Goal: Transaction & Acquisition: Obtain resource

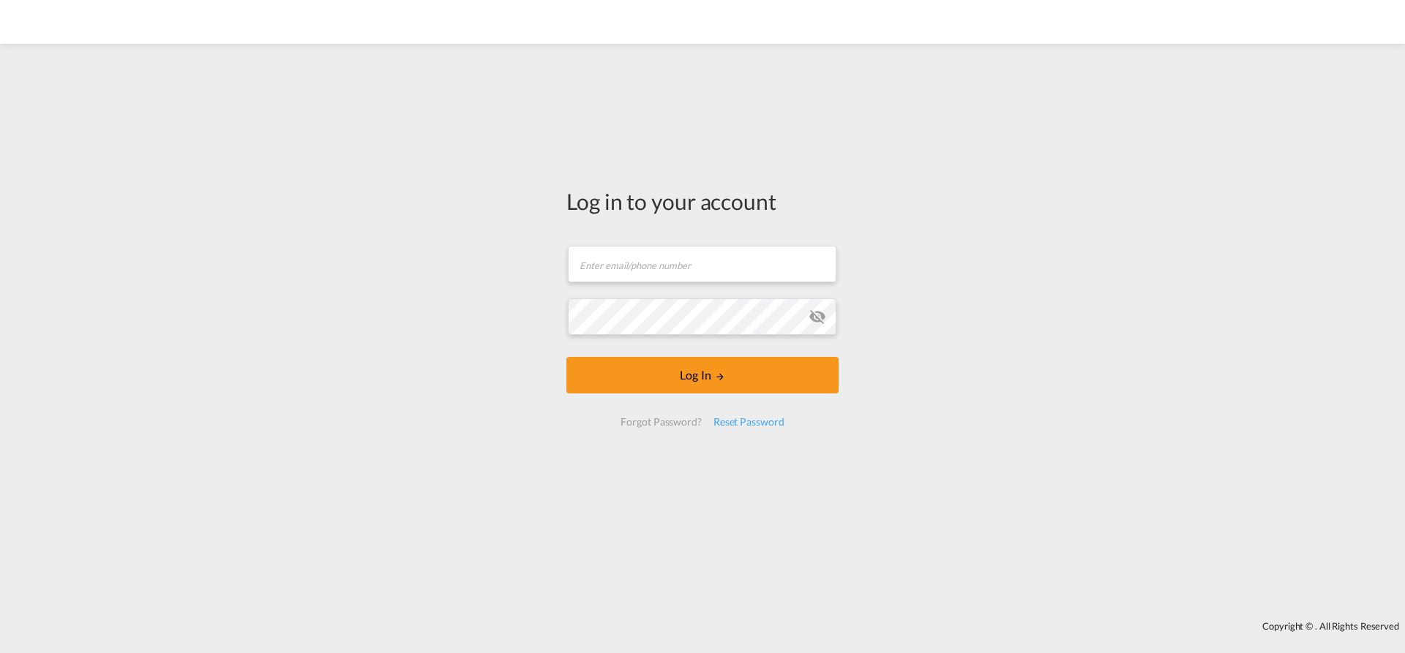
type input "[EMAIL_ADDRESS][PERSON_NAME][DOMAIN_NAME]"
click at [613, 376] on div "Log in to your account [PERSON_NAME][EMAIL_ADDRESS][PERSON_NAME][DOMAIN_NAME] E…" at bounding box center [702, 313] width 294 height 525
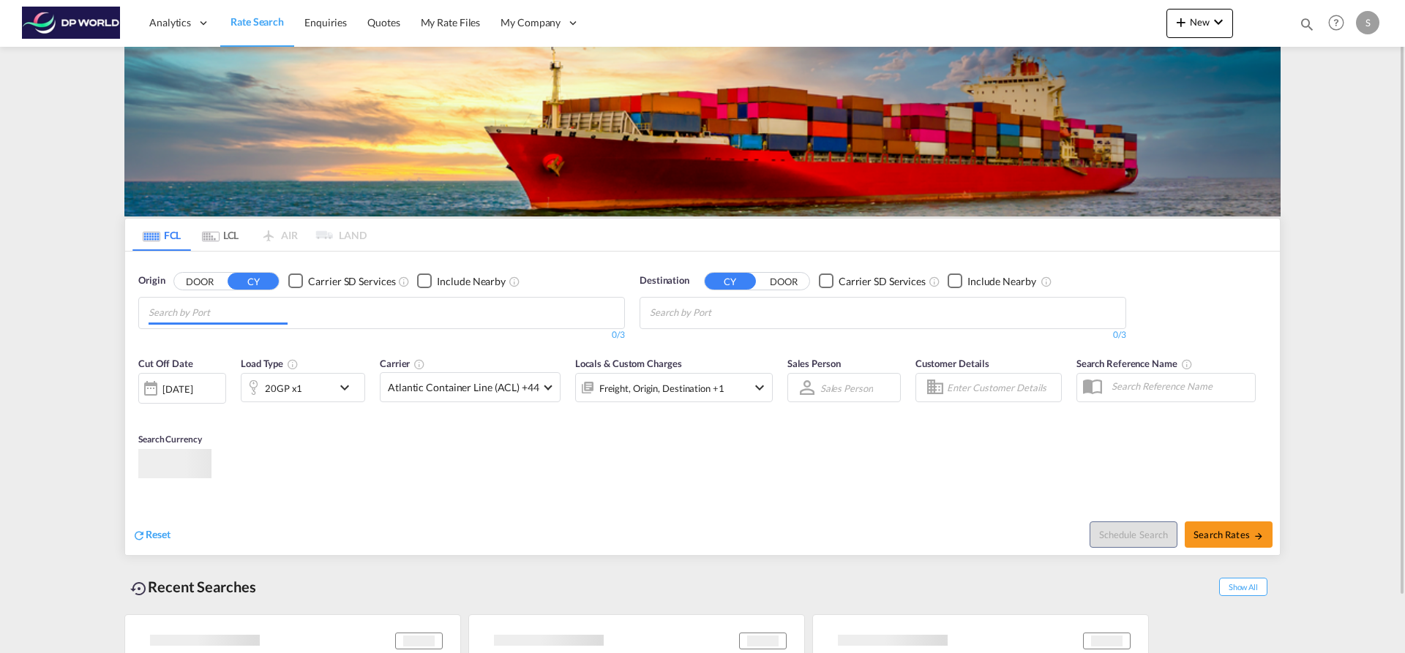
click at [279, 323] on md-autocomplete-wrap "Chips container with autocompletion. Enter the text area, type text to search, …" at bounding box center [218, 312] width 139 height 23
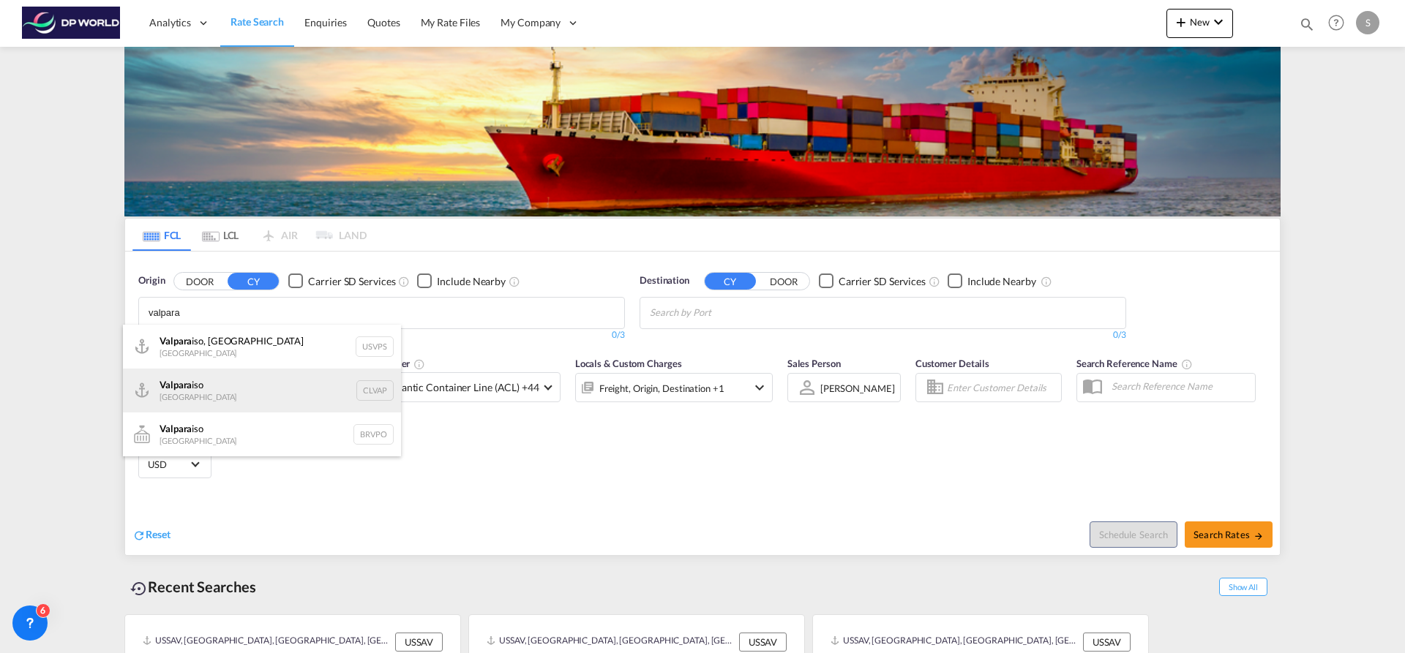
type input "valpara"
drag, startPoint x: 249, startPoint y: 391, endPoint x: 405, endPoint y: 367, distance: 158.4
click at [249, 391] on div "Valpara [GEOGRAPHIC_DATA] CLVAP" at bounding box center [262, 391] width 278 height 44
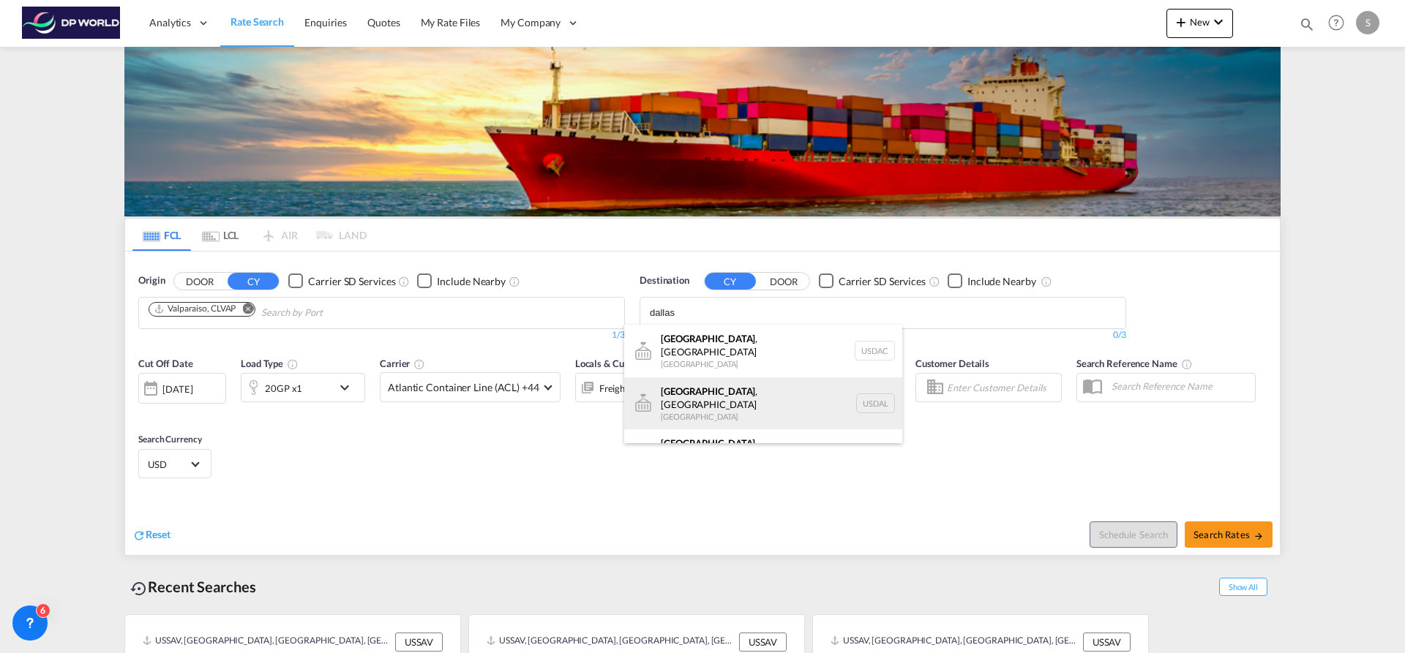
type input "dallas"
click at [731, 393] on div "[GEOGRAPHIC_DATA] , [GEOGRAPHIC_DATA] [GEOGRAPHIC_DATA] USDAL" at bounding box center [763, 403] width 278 height 53
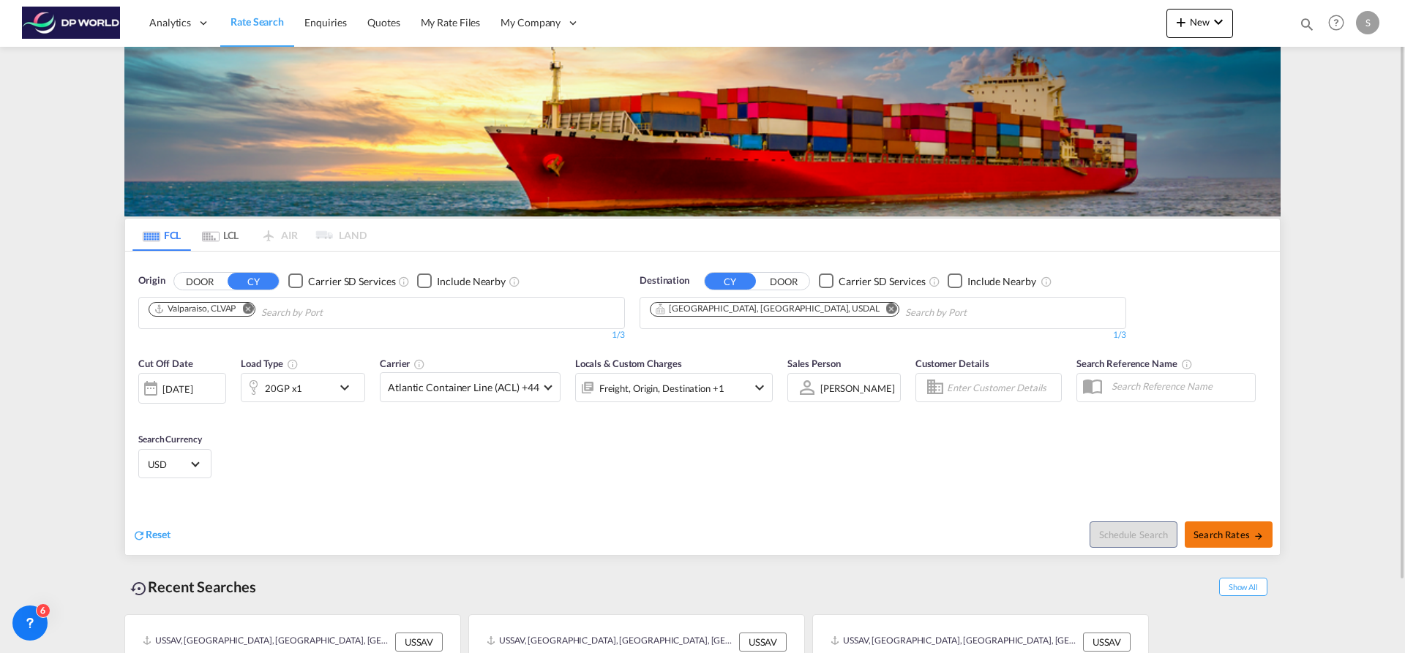
click at [1216, 533] on span "Search Rates" at bounding box center [1228, 535] width 70 height 12
type input "CLVAP to USDAL / [DATE]"
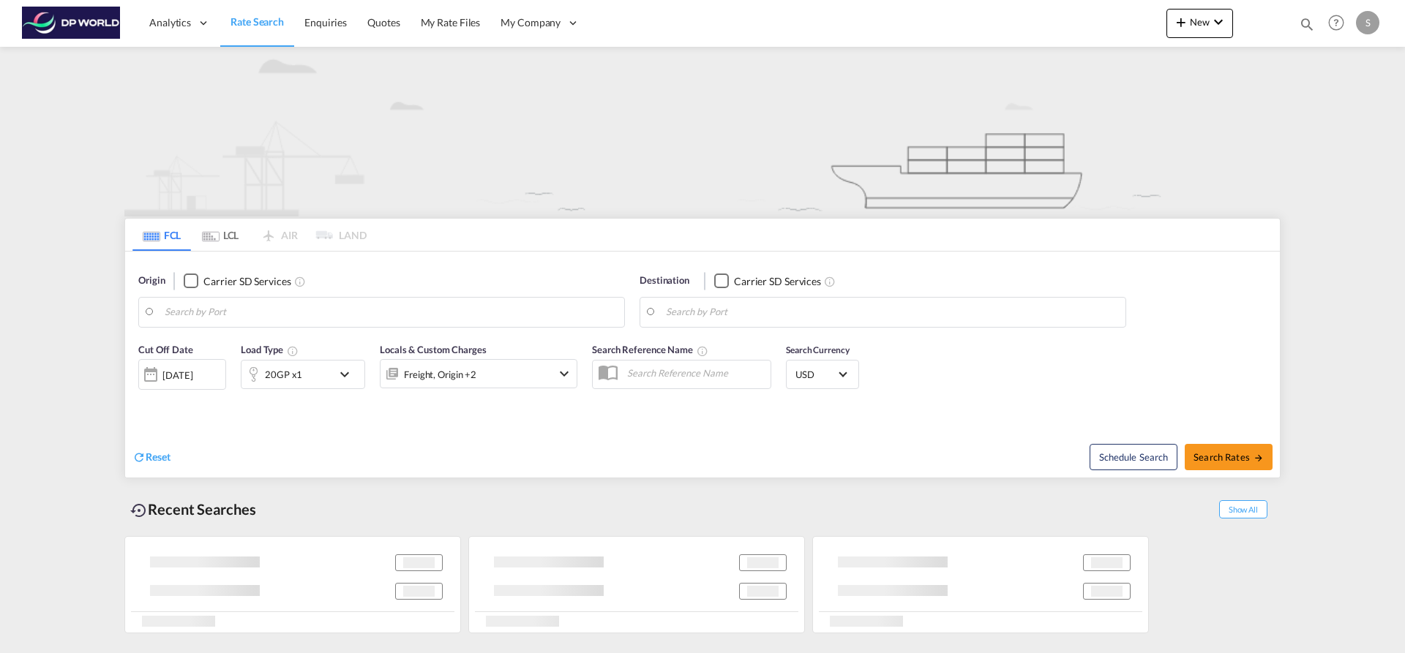
type input "Valparaiso, CLVAP"
type input "[GEOGRAPHIC_DATA], [GEOGRAPHIC_DATA], USDAL"
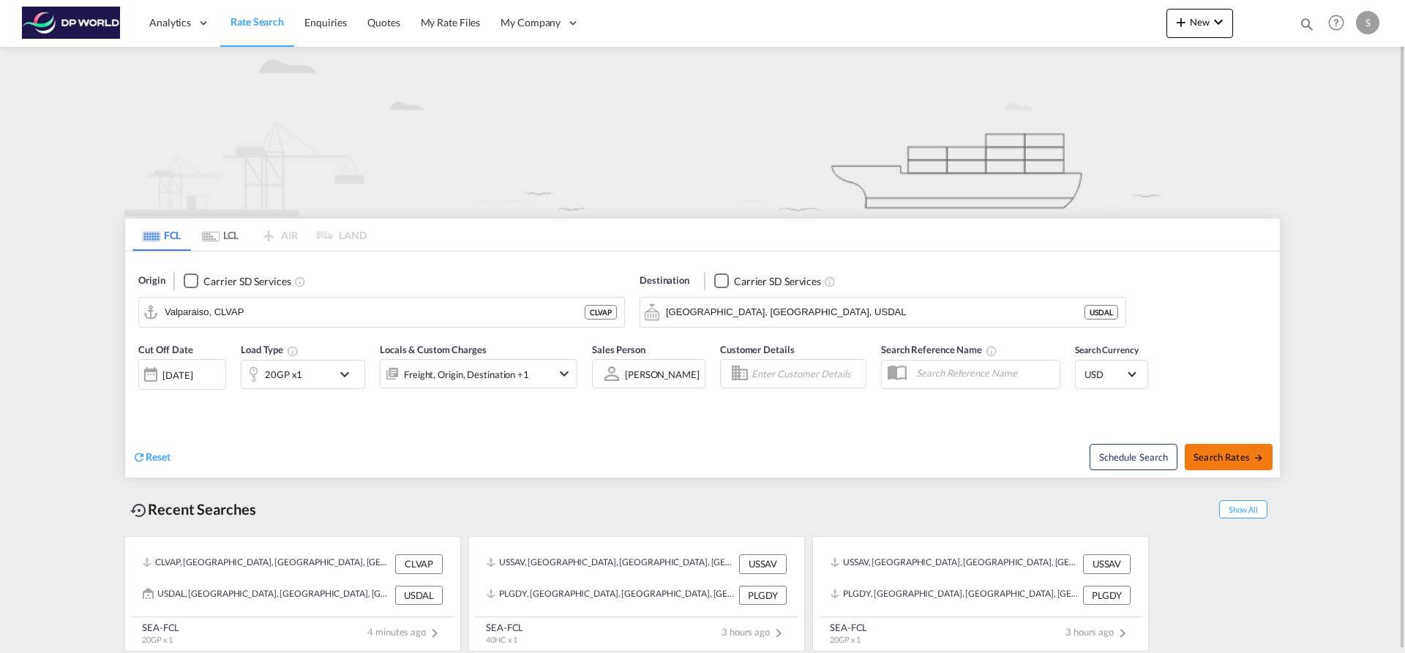
click at [1224, 461] on span "Search Rates" at bounding box center [1228, 457] width 70 height 12
type input "CLVAP to USDAL / [DATE]"
